Goal: Information Seeking & Learning: Learn about a topic

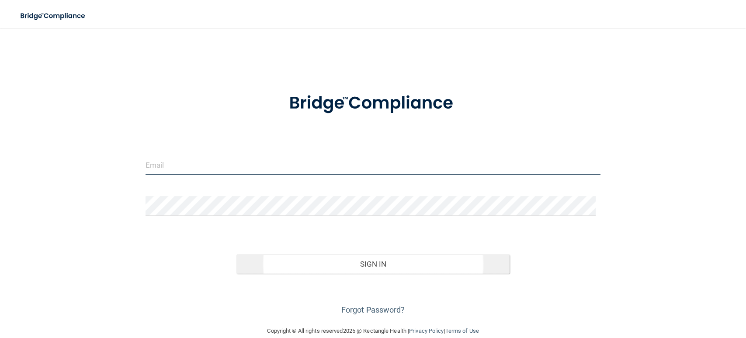
type input "[EMAIL_ADDRESS][DOMAIN_NAME]"
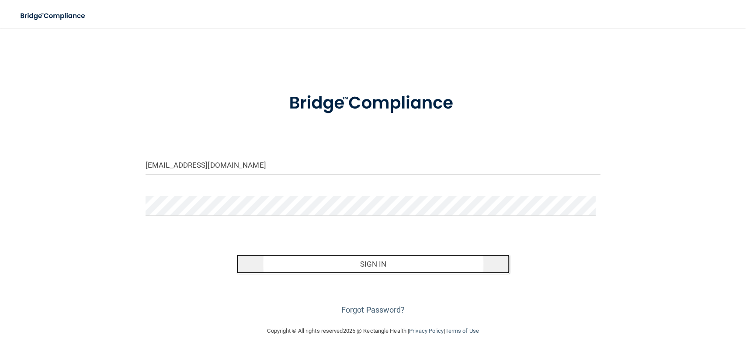
click at [297, 267] on button "Sign In" at bounding box center [373, 263] width 273 height 19
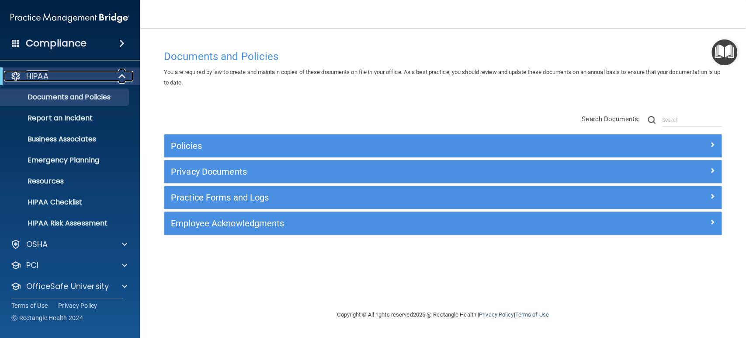
click at [116, 71] on div at bounding box center [122, 76] width 21 height 10
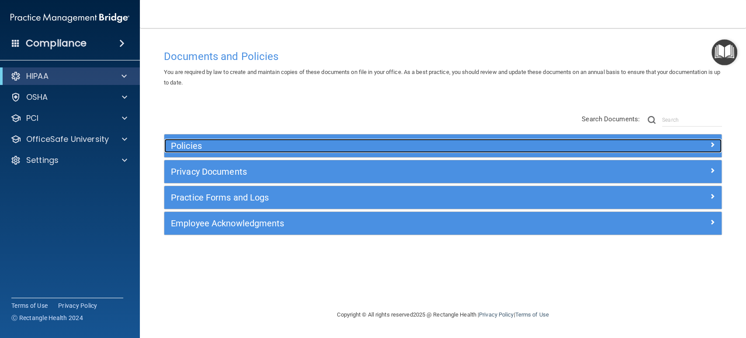
click at [181, 146] on h5 "Policies" at bounding box center [373, 146] width 405 height 10
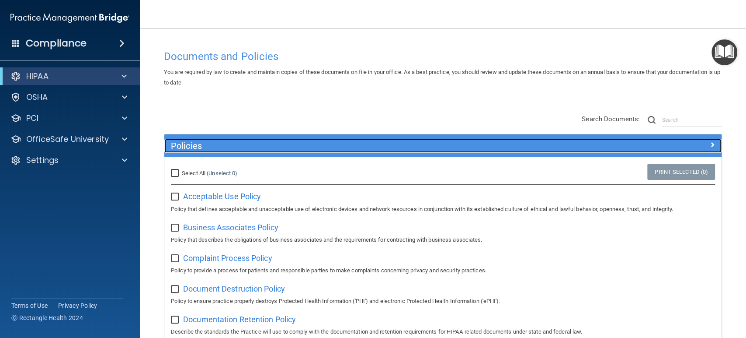
click at [267, 144] on h5 "Policies" at bounding box center [373, 146] width 405 height 10
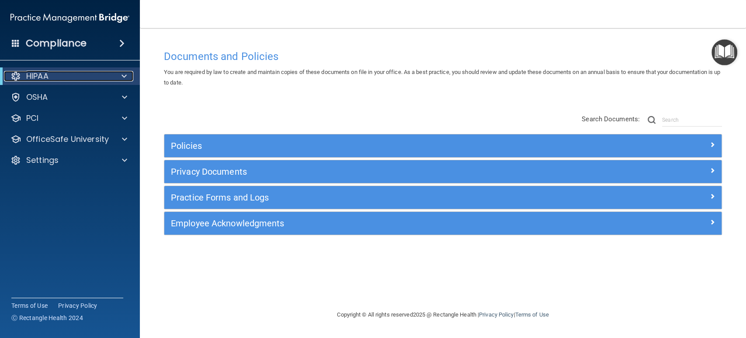
click at [122, 75] on span at bounding box center [124, 76] width 5 height 10
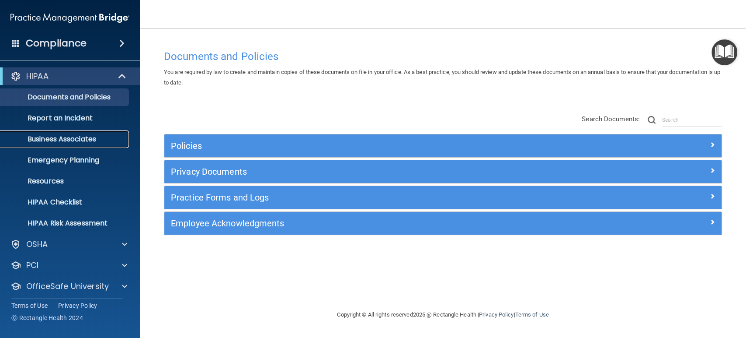
click at [75, 136] on p "Business Associates" at bounding box center [65, 139] width 119 height 9
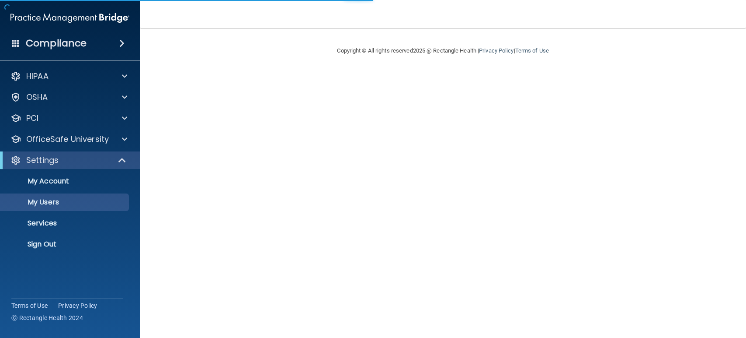
select select "20"
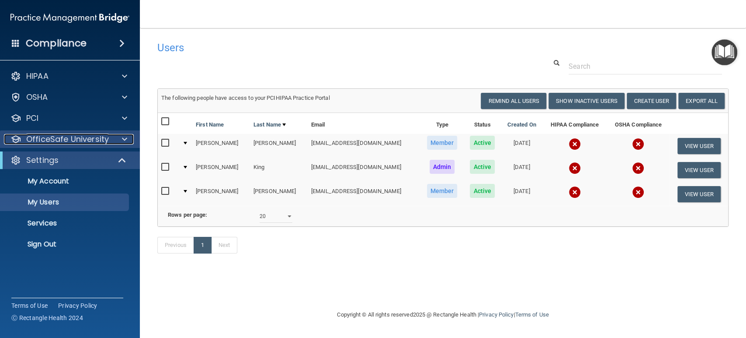
click at [123, 136] on span at bounding box center [124, 139] width 5 height 10
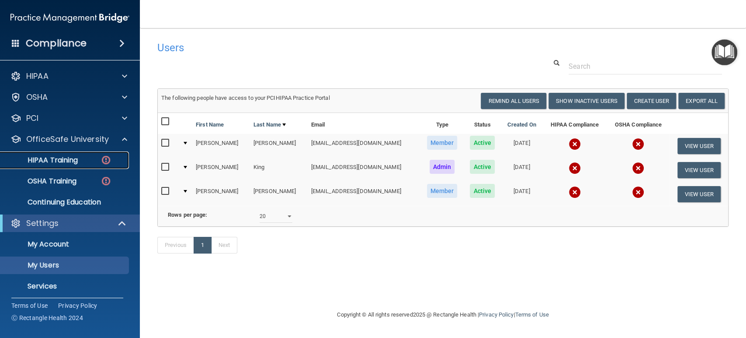
click at [77, 164] on p "HIPAA Training" at bounding box center [42, 160] width 72 height 9
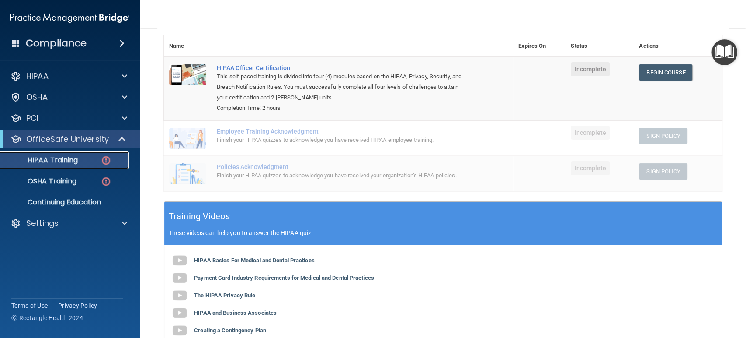
scroll to position [146, 0]
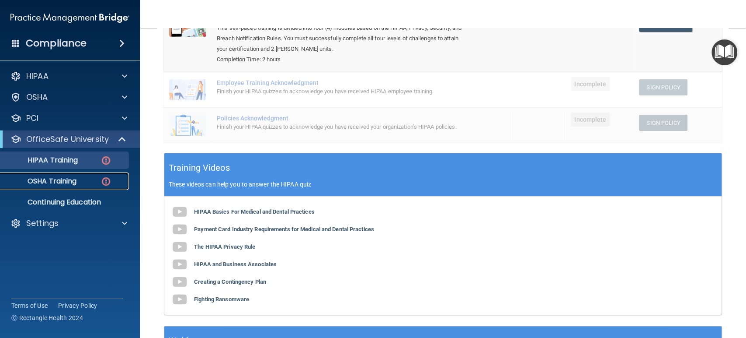
click at [84, 177] on div "OSHA Training" at bounding box center [65, 181] width 119 height 9
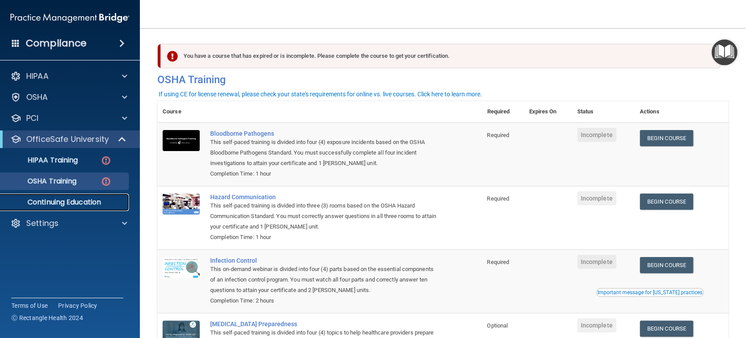
click at [77, 199] on p "Continuing Education" at bounding box center [65, 202] width 119 height 9
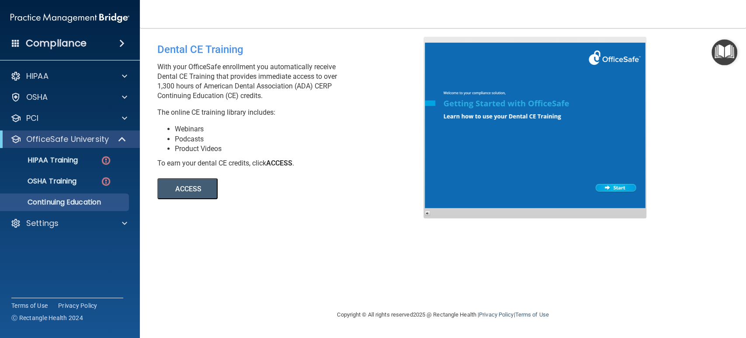
click at [185, 187] on button "ACCESS" at bounding box center [187, 188] width 60 height 21
click at [119, 135] on span at bounding box center [122, 139] width 7 height 10
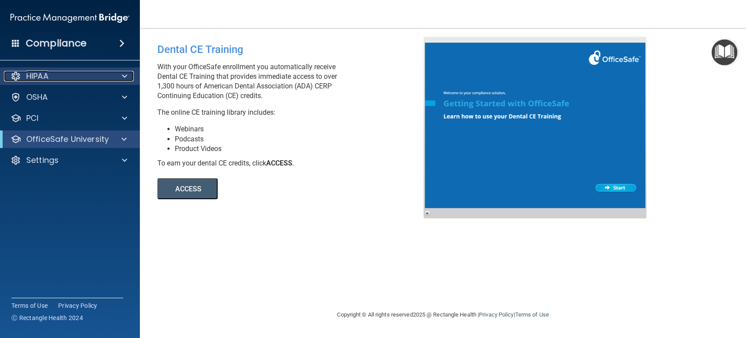
click at [126, 77] on span at bounding box center [124, 76] width 5 height 10
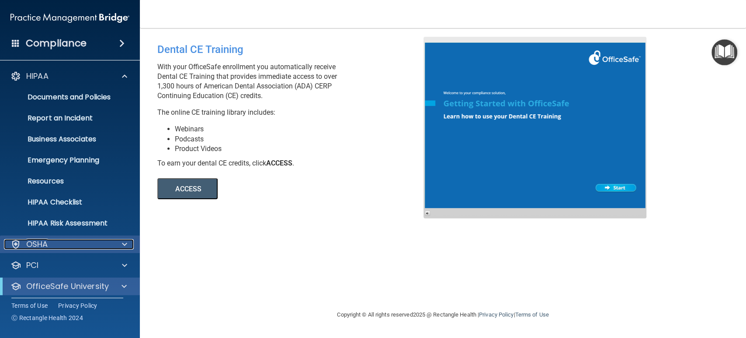
click at [122, 244] on span at bounding box center [124, 244] width 5 height 10
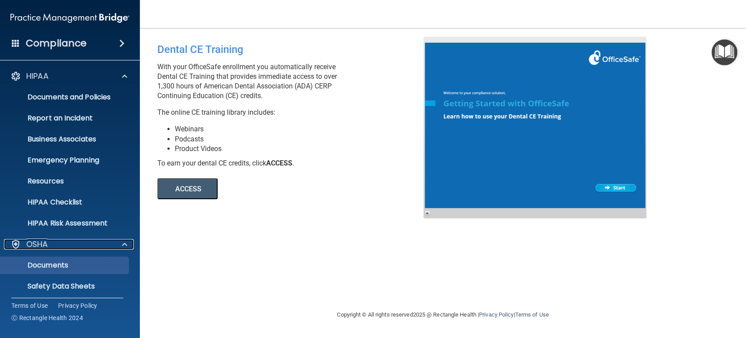
scroll to position [49, 0]
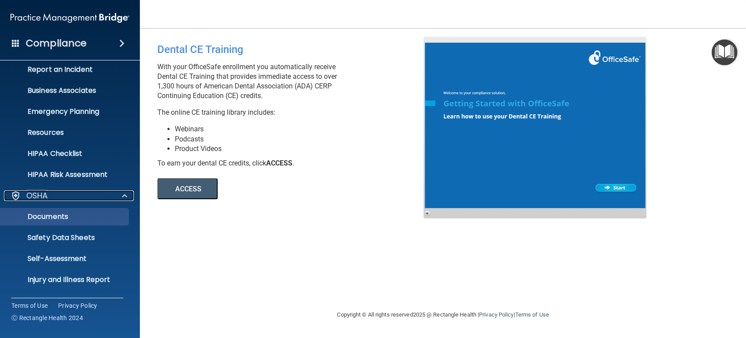
click at [113, 190] on div at bounding box center [123, 195] width 22 height 10
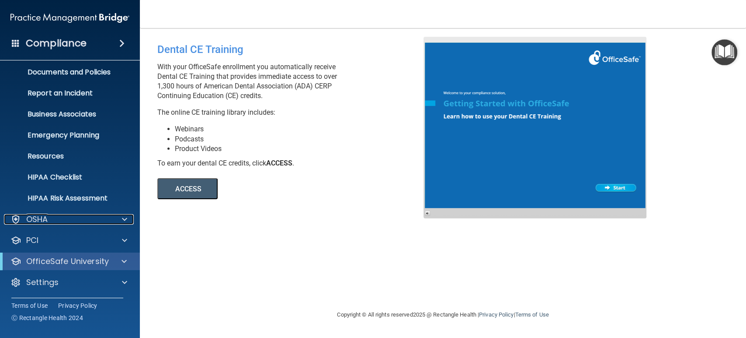
scroll to position [0, 0]
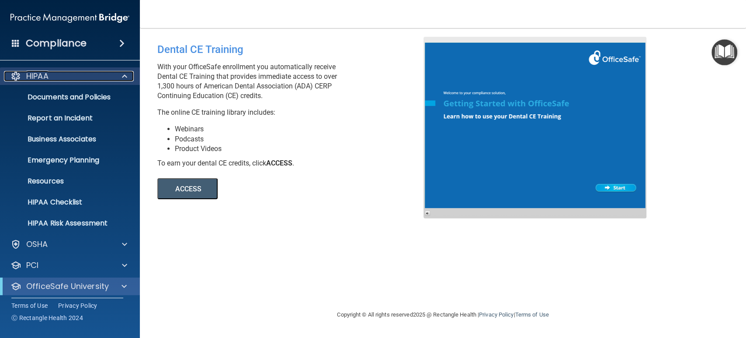
click at [119, 74] on div at bounding box center [123, 76] width 22 height 10
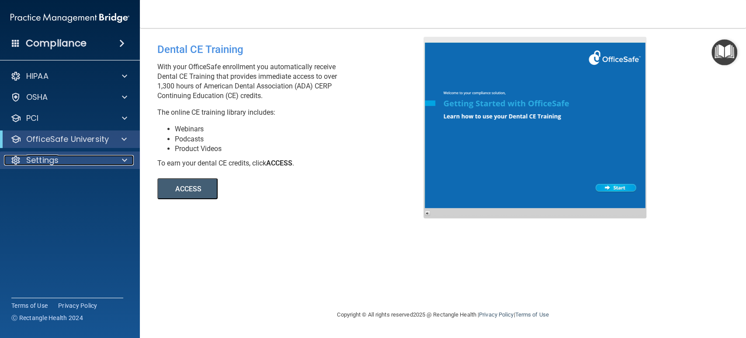
click at [118, 160] on div at bounding box center [123, 160] width 22 height 10
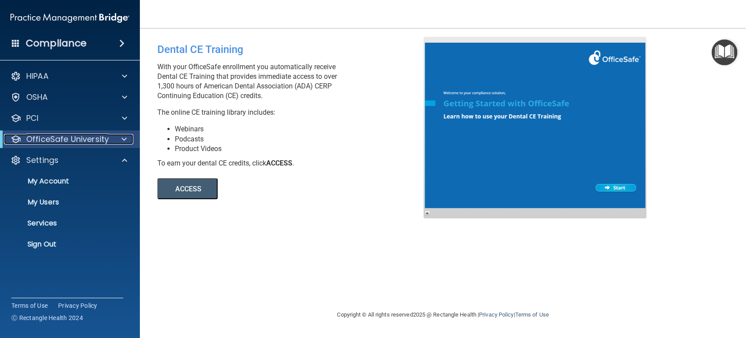
click at [126, 135] on span at bounding box center [124, 139] width 5 height 10
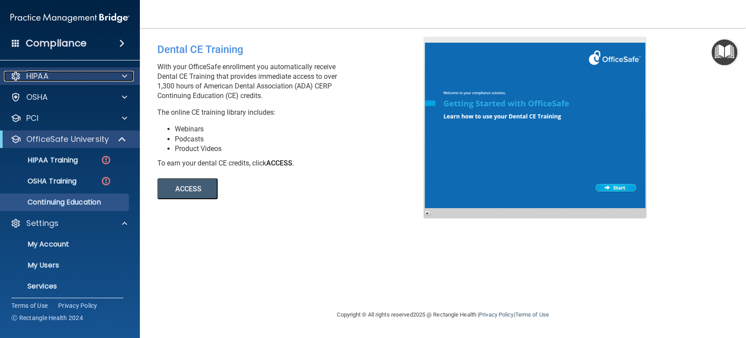
click at [110, 78] on div "HIPAA" at bounding box center [58, 76] width 108 height 10
